Goal: Task Accomplishment & Management: Manage account settings

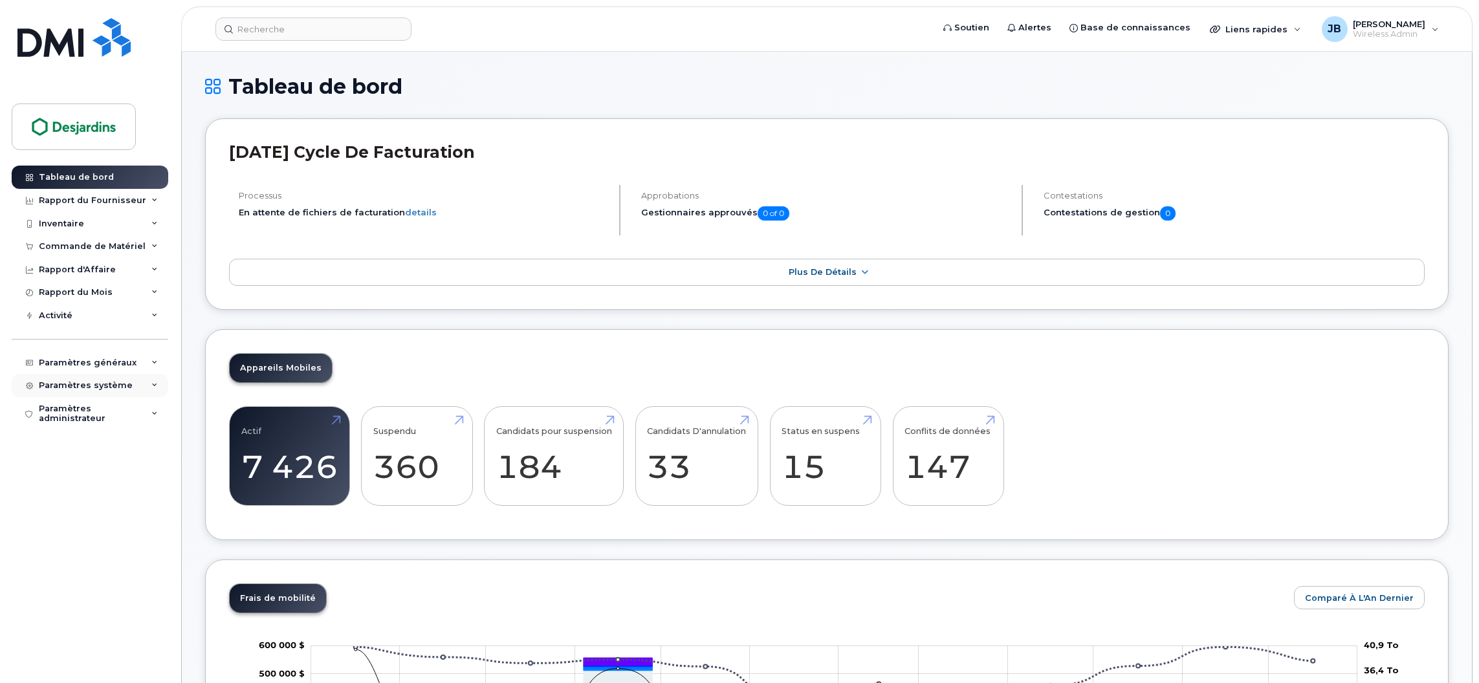
click at [157, 389] on icon at bounding box center [154, 385] width 6 height 6
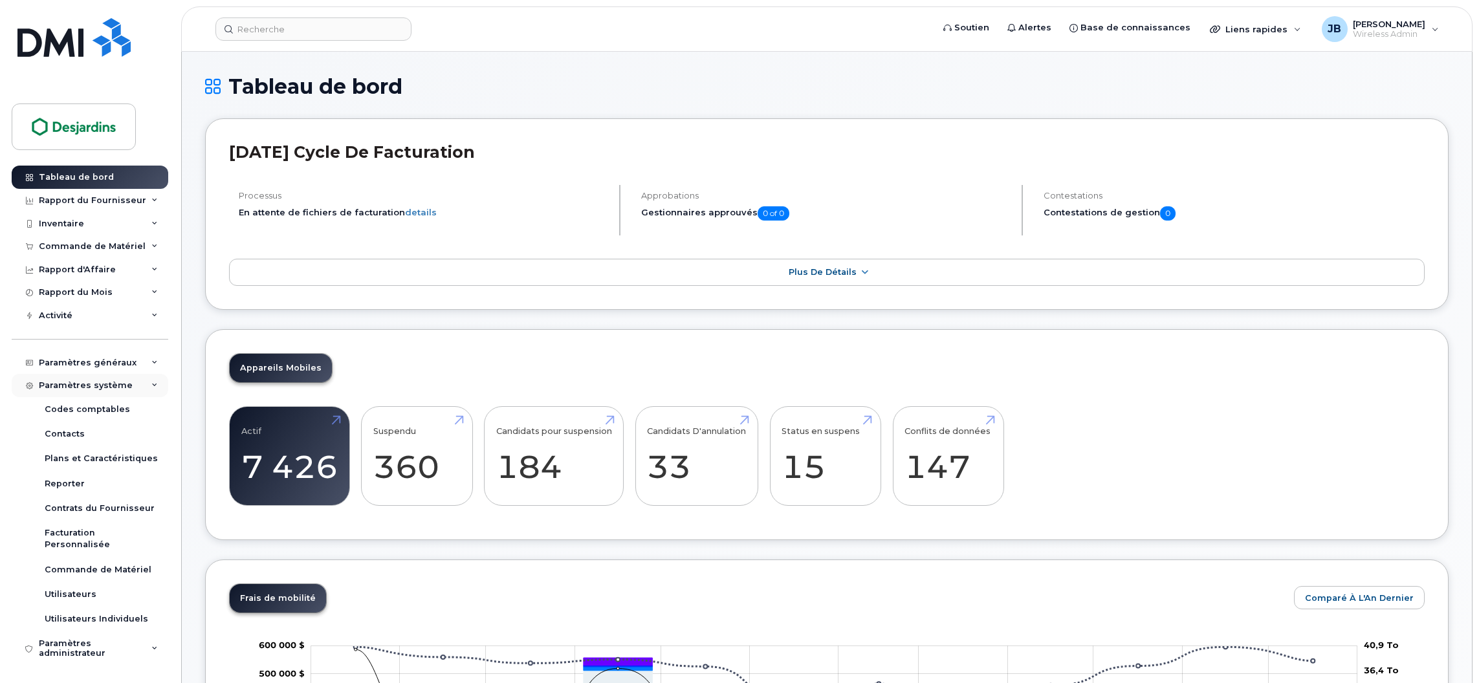
click at [157, 389] on icon at bounding box center [154, 385] width 6 height 6
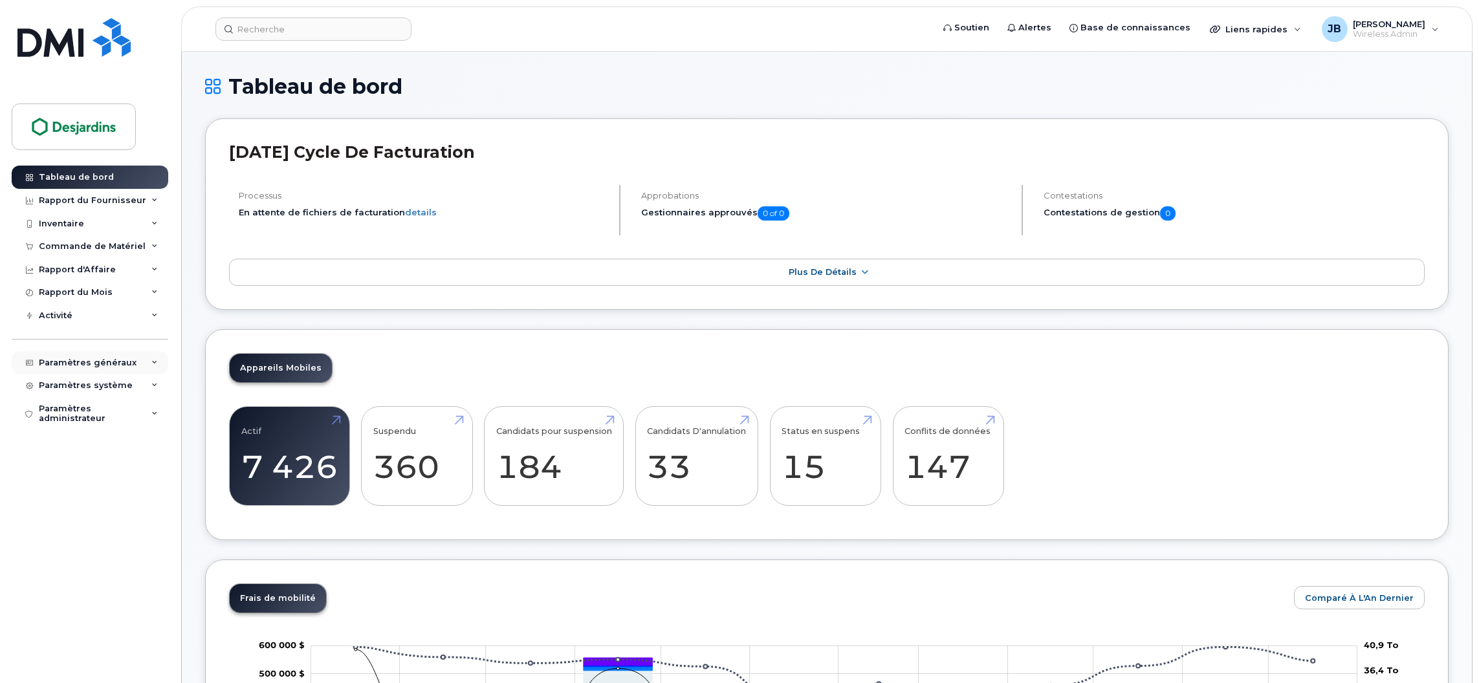
click at [157, 356] on div "Paramètres généraux" at bounding box center [90, 362] width 157 height 23
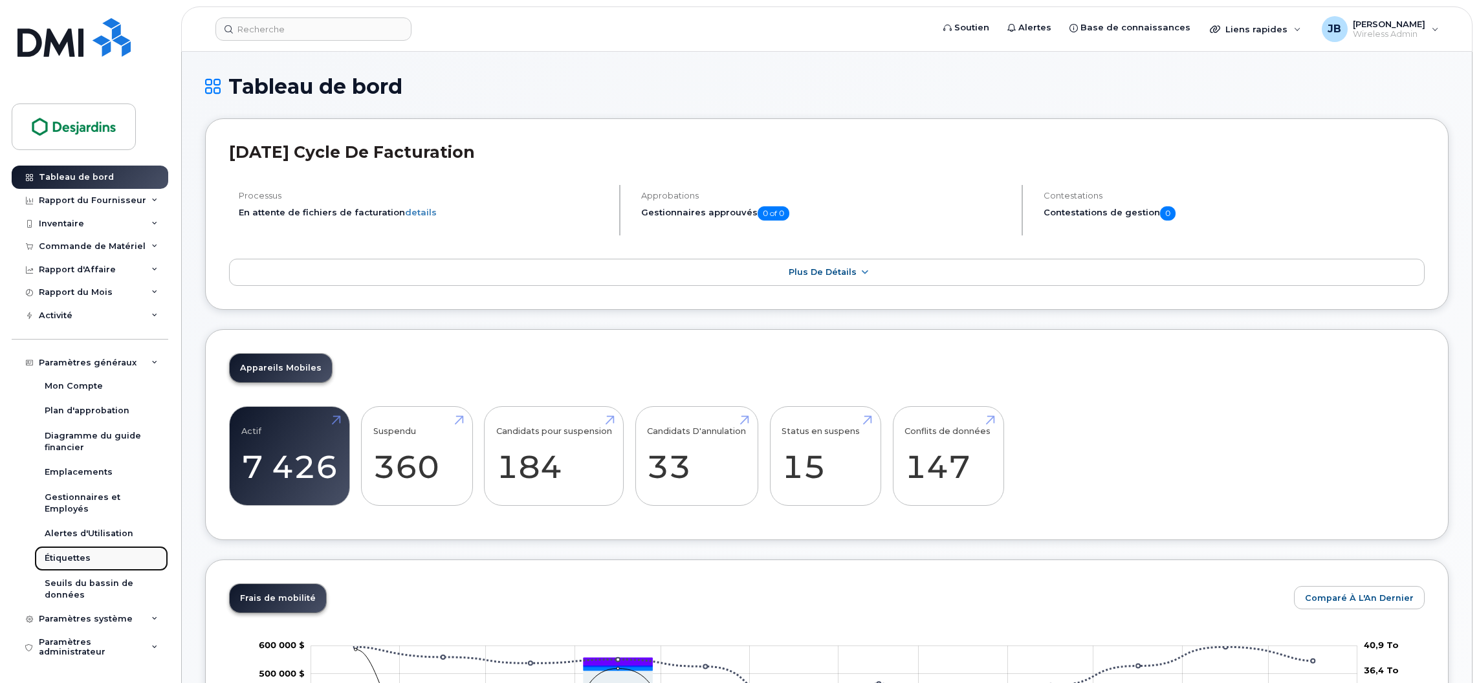
click at [83, 561] on div "Étiquettes" at bounding box center [68, 558] width 46 height 12
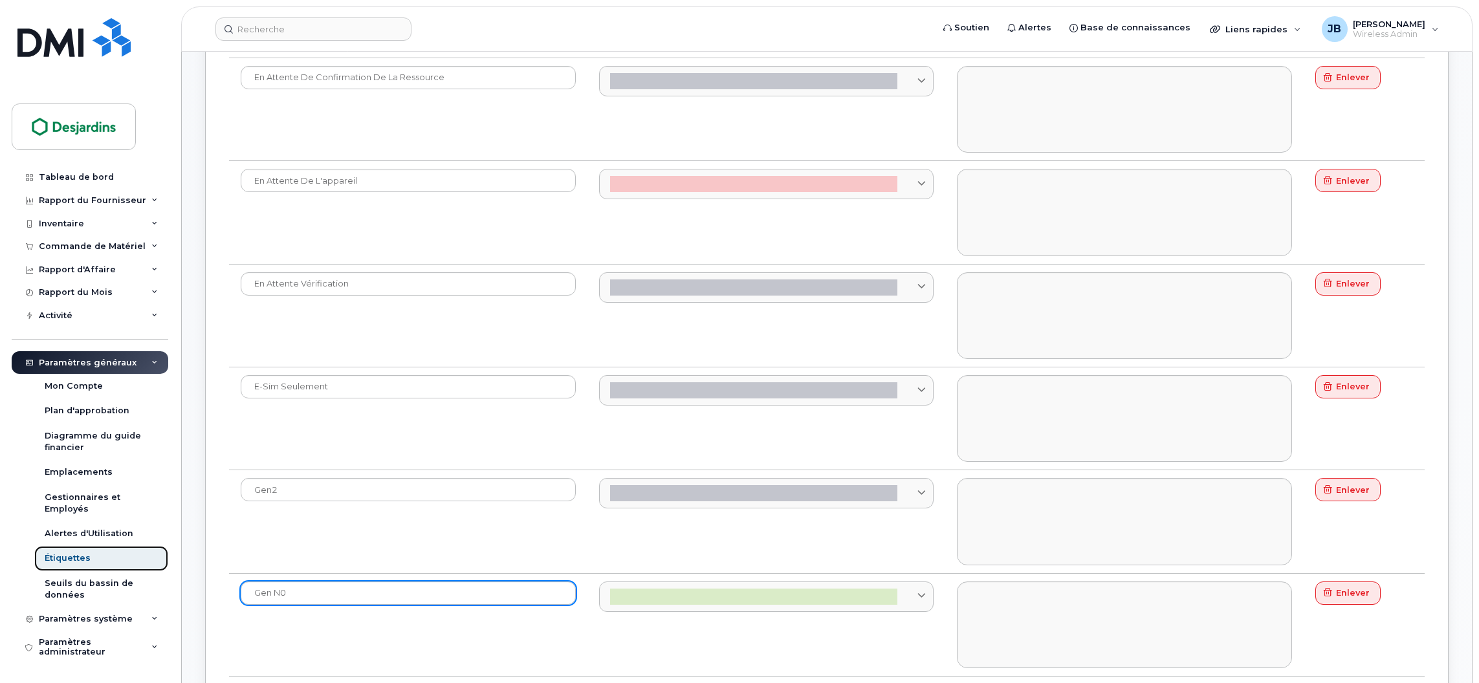
scroll to position [970, 0]
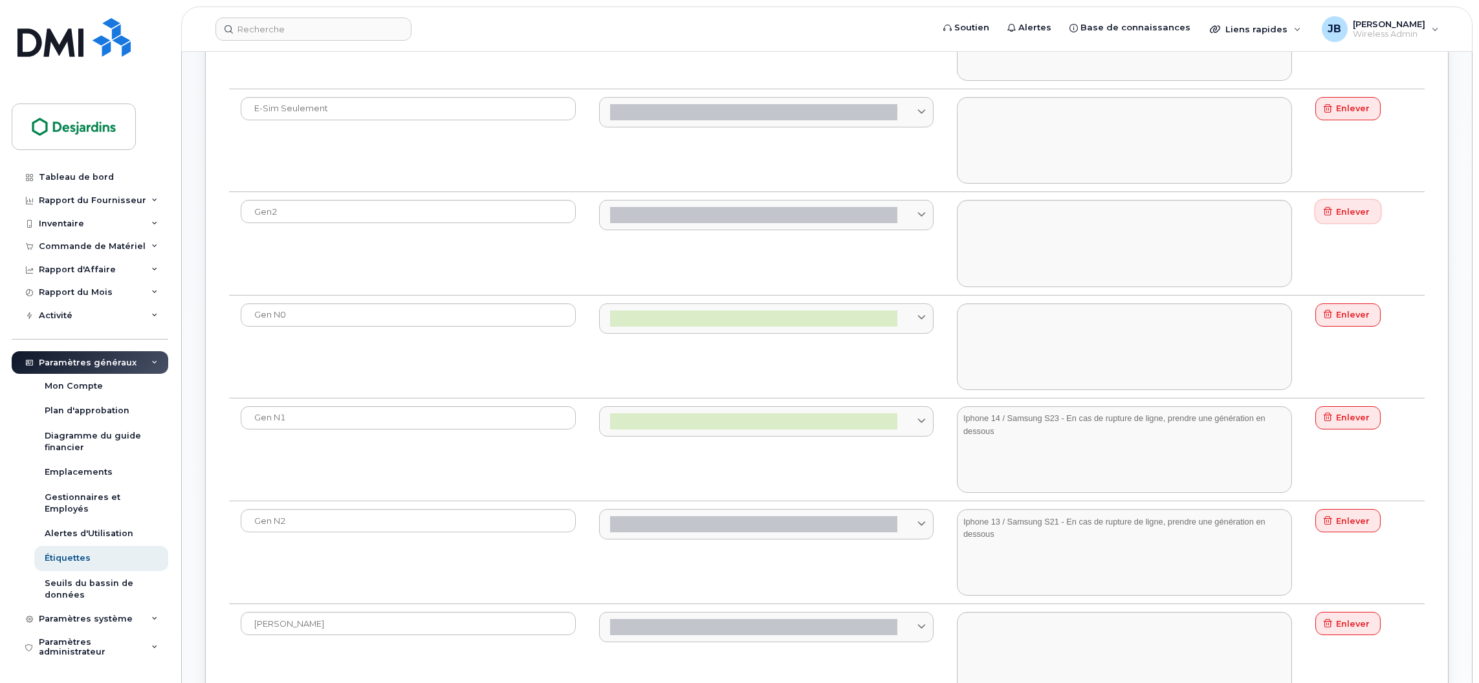
click at [1356, 218] on span "Enlever" at bounding box center [1353, 212] width 34 height 12
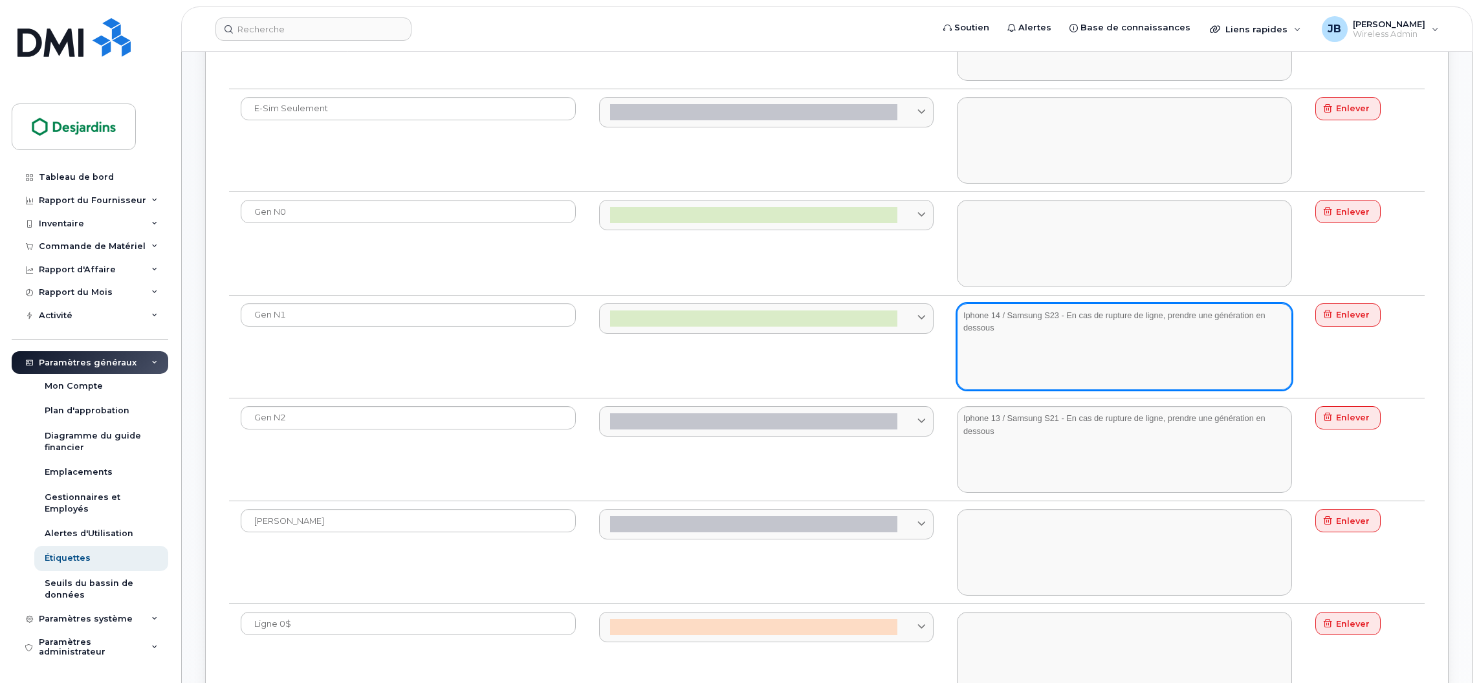
drag, startPoint x: 1021, startPoint y: 351, endPoint x: 944, endPoint y: 307, distance: 88.9
click at [944, 501] on div "Gen N1 Iphone 14 / Samsung S23 - En cas de rupture de ligne, prendre une généra…" at bounding box center [826, 552] width 1195 height 103
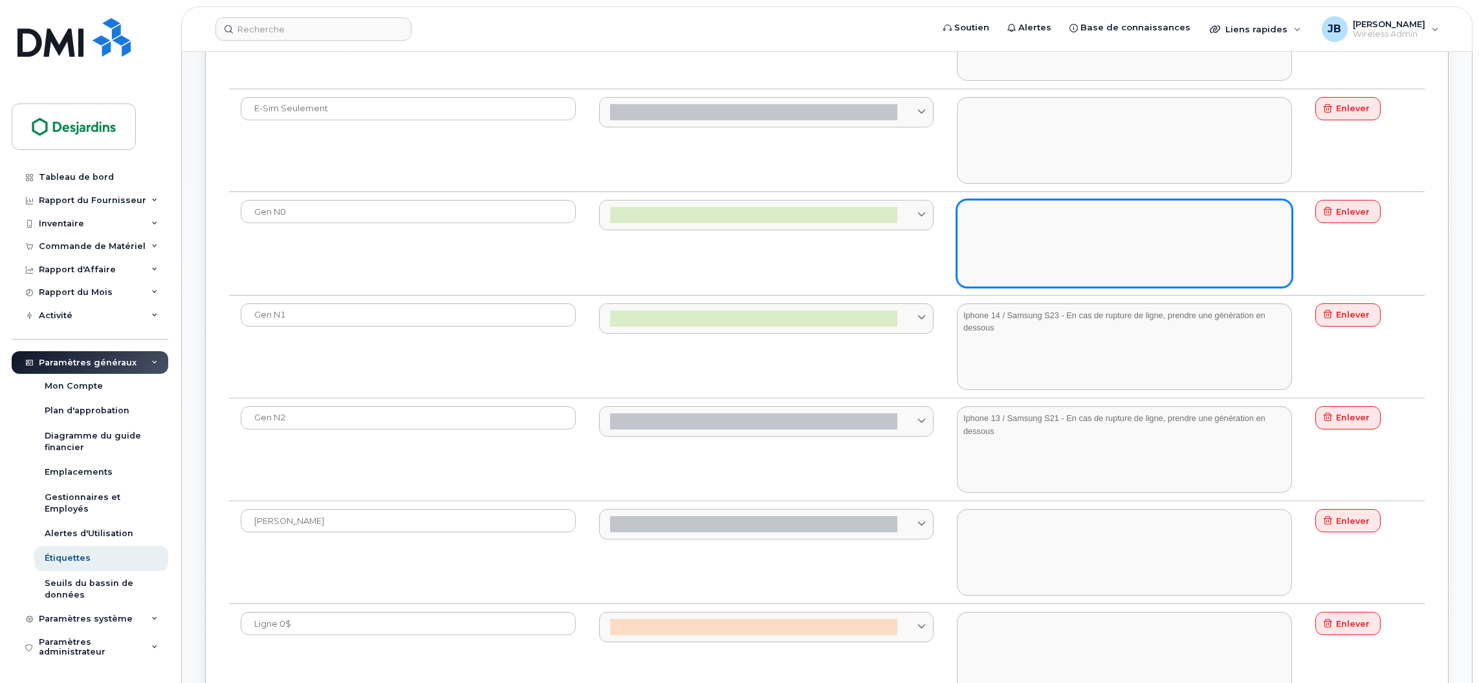
click at [989, 244] on textarea at bounding box center [1124, 243] width 335 height 87
paste textarea "Iphone 14 / Samsung S23 - En cas de rupture de ligne, prendre une génération en…"
click at [999, 215] on textarea "Iphone 14 / Samsung S23 - En cas de rupture de ligne, prendre une génération en…" at bounding box center [1124, 243] width 335 height 87
click at [1056, 213] on textarea "Iphone 15 / Samsung S23 - En cas de rupture de ligne, prendre une génération en…" at bounding box center [1124, 243] width 335 height 87
drag, startPoint x: 1111, startPoint y: 236, endPoint x: 1065, endPoint y: 218, distance: 49.4
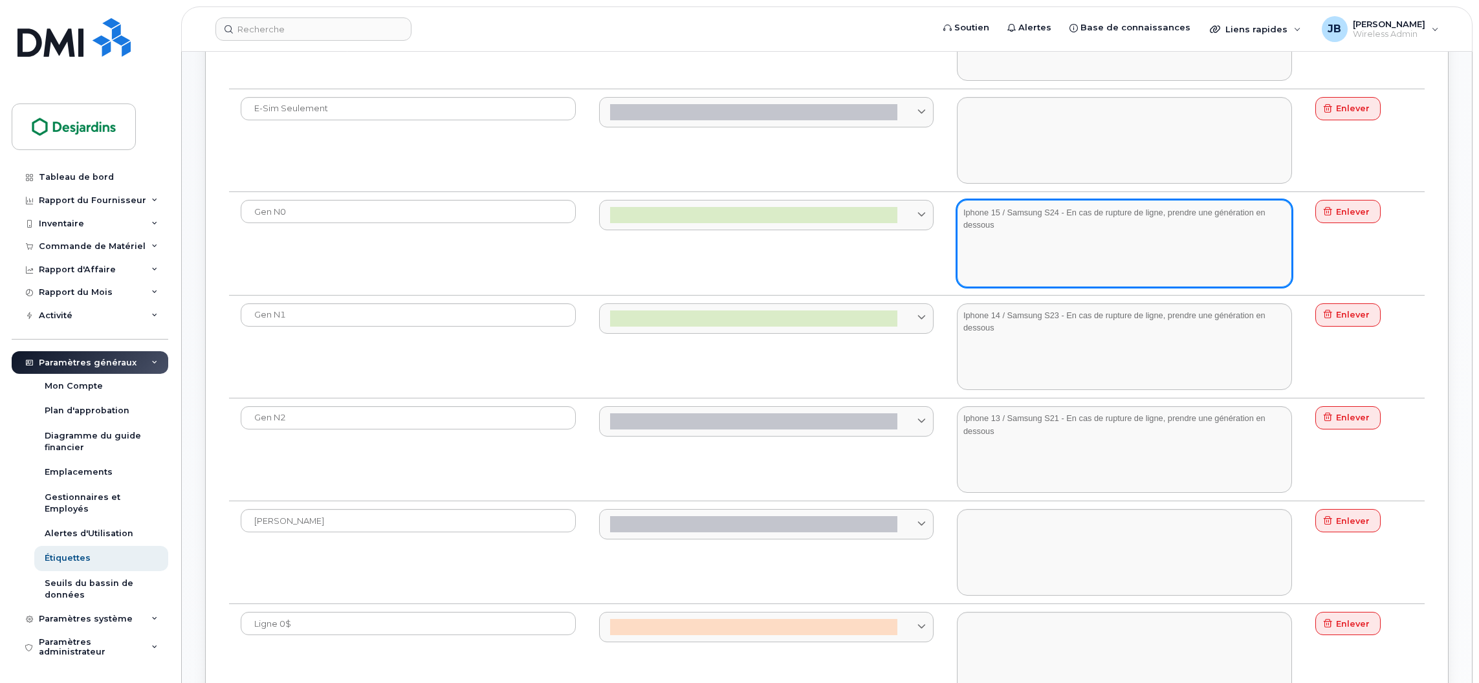
click at [1065, 218] on textarea "Iphone 15 / Samsung S24 - En cas de rupture de ligne, prendre une génération en…" at bounding box center [1124, 243] width 335 height 87
click at [1027, 241] on textarea "Iphone 15 / Samsung S24 - En cas de rupture de ligne, prendre une génération en…" at bounding box center [1124, 243] width 335 height 87
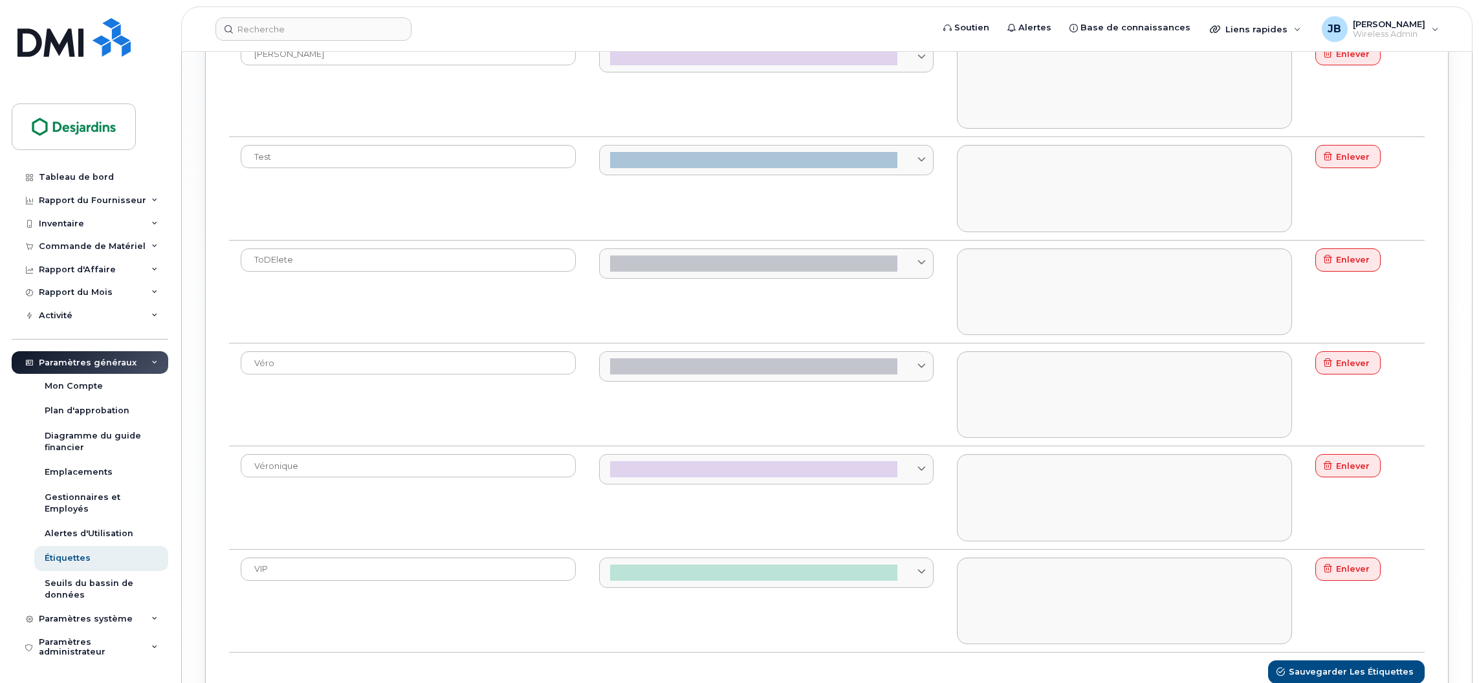
scroll to position [3200, 0]
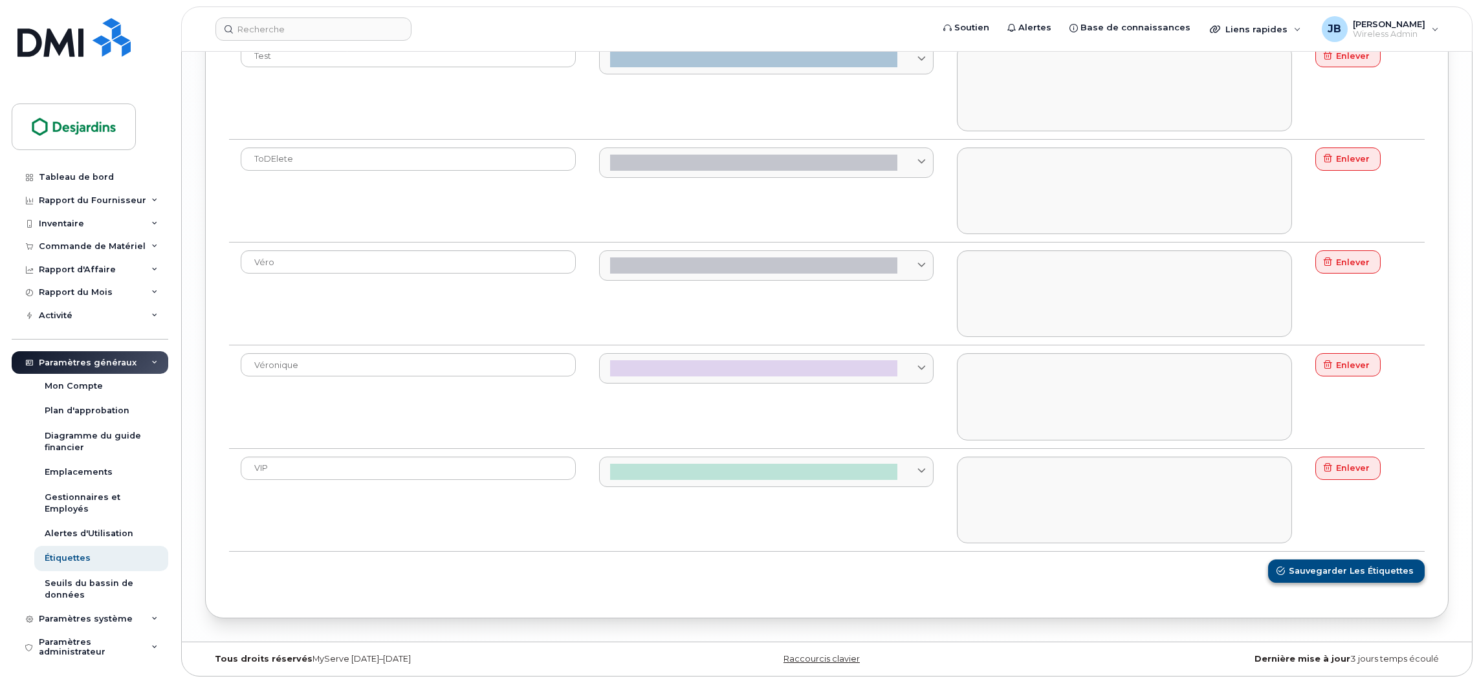
type textarea "Iphone 15 / Samsung S24 - En cas de rupture de ligne, prendre une génération en…"
click at [1340, 568] on span "Sauvegarder les étiquettes" at bounding box center [1351, 571] width 125 height 12
